Goal: Navigation & Orientation: Find specific page/section

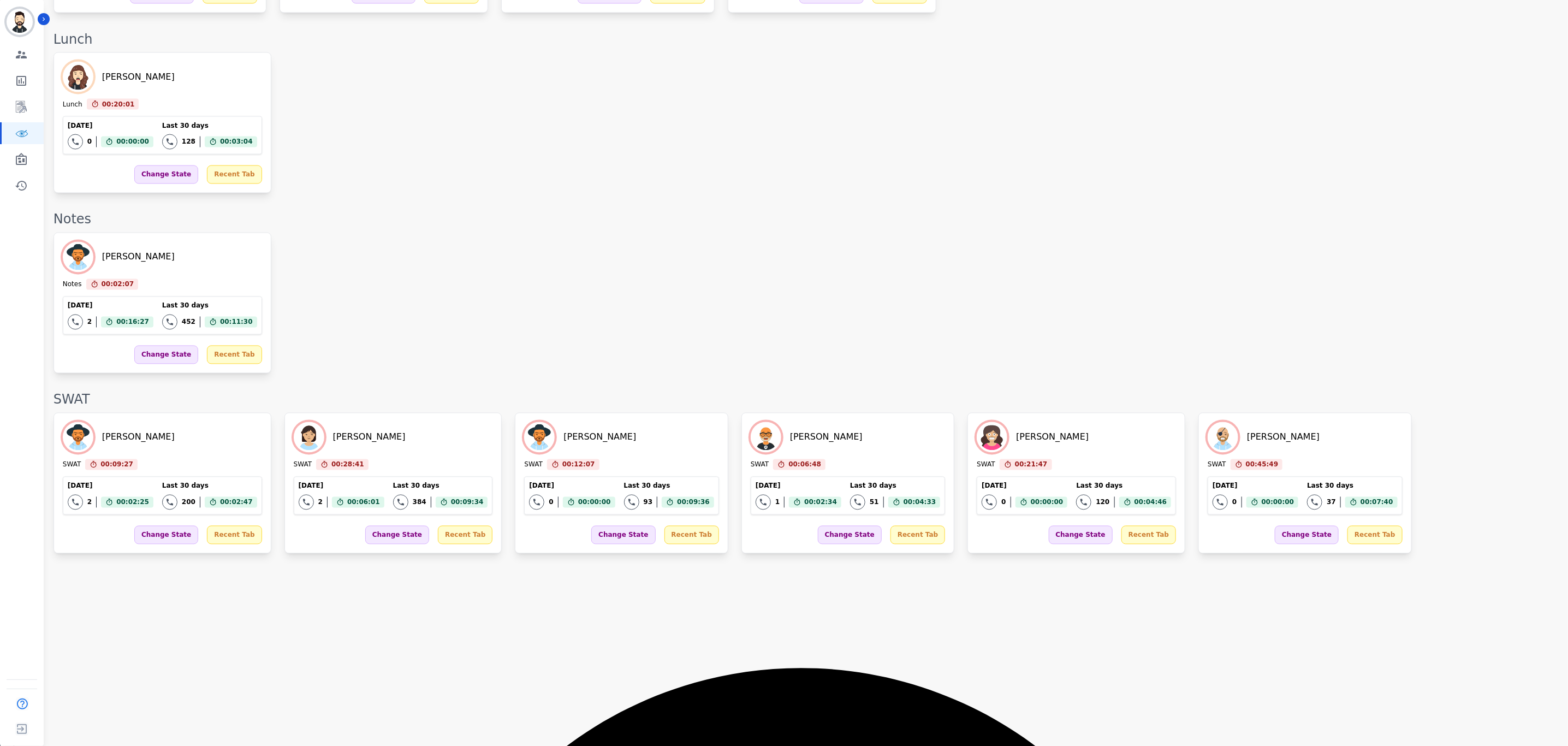
scroll to position [1250, 0]
